Goal: Find specific page/section: Find specific page/section

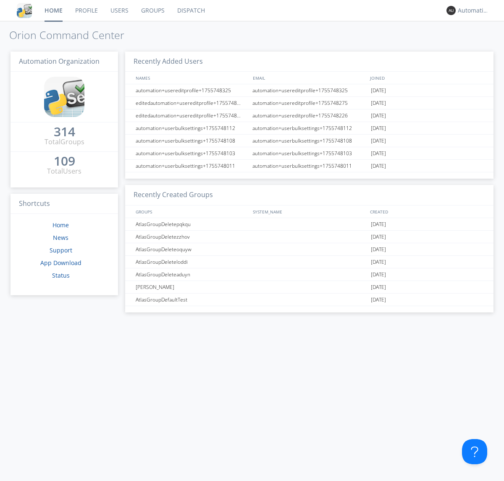
click at [190, 10] on link "Dispatch" at bounding box center [191, 10] width 40 height 21
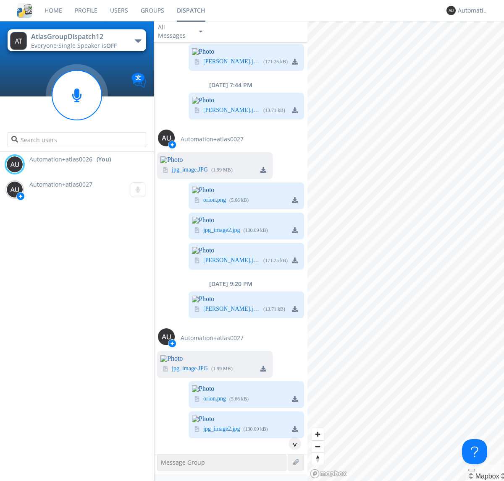
scroll to position [2948, 0]
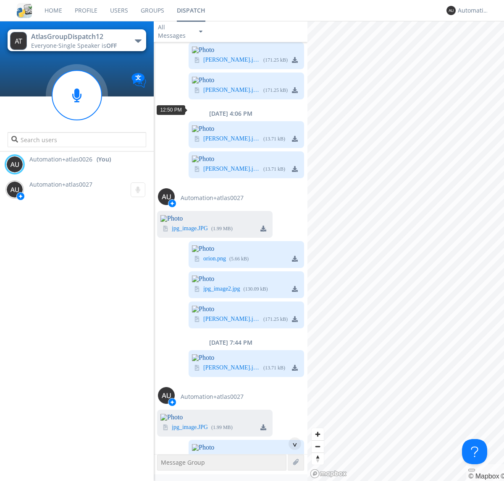
scroll to position [298, 0]
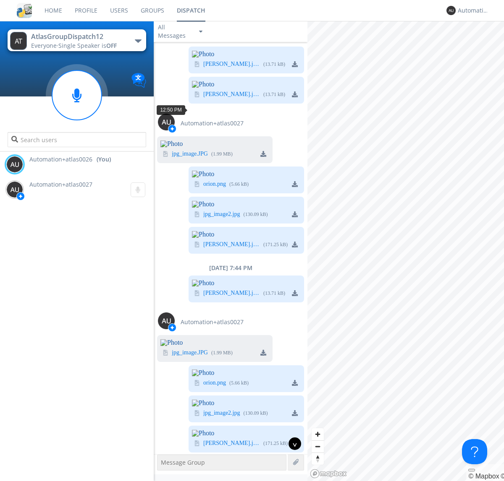
click at [291, 444] on div "^" at bounding box center [294, 444] width 13 height 13
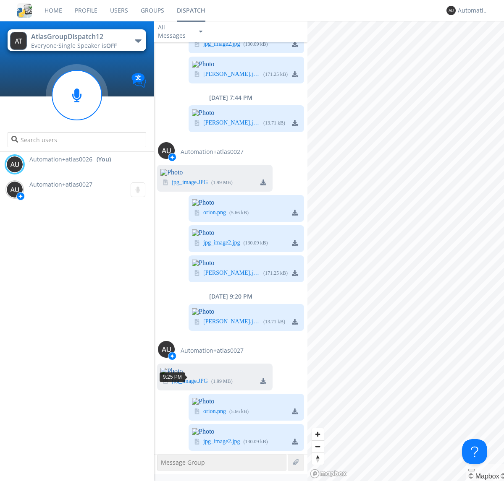
scroll to position [3240, 0]
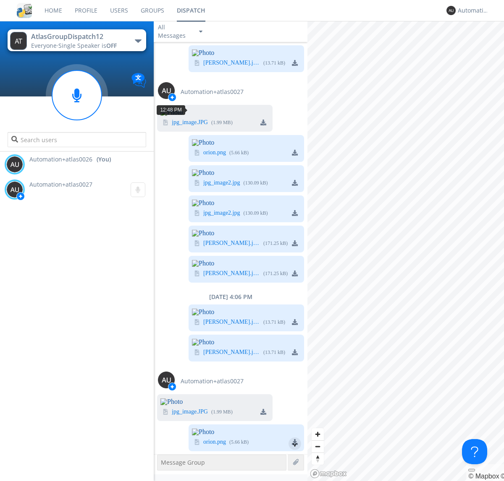
scroll to position [15, 0]
click at [291, 444] on div "^" at bounding box center [294, 444] width 13 height 13
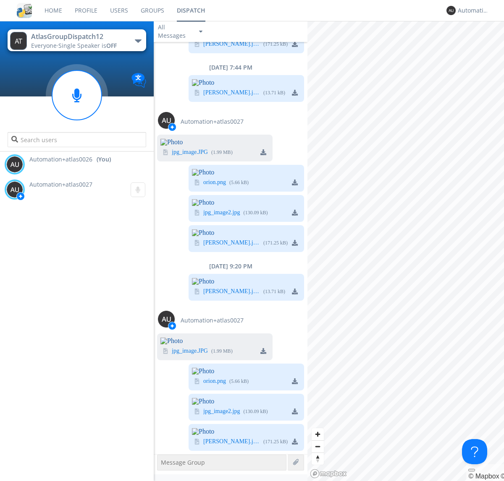
scroll to position [3347, 0]
click at [471, 10] on div "Automation+atlas0026" at bounding box center [472, 10] width 31 height 8
